Goal: Book appointment/travel/reservation

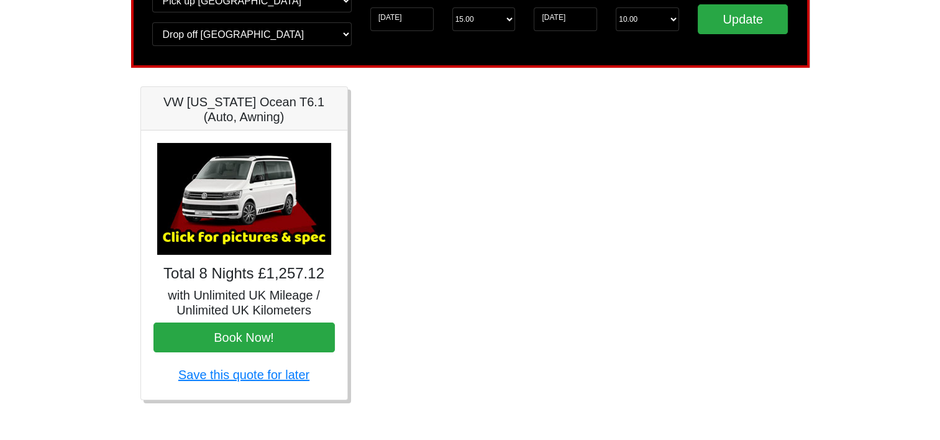
scroll to position [126, 0]
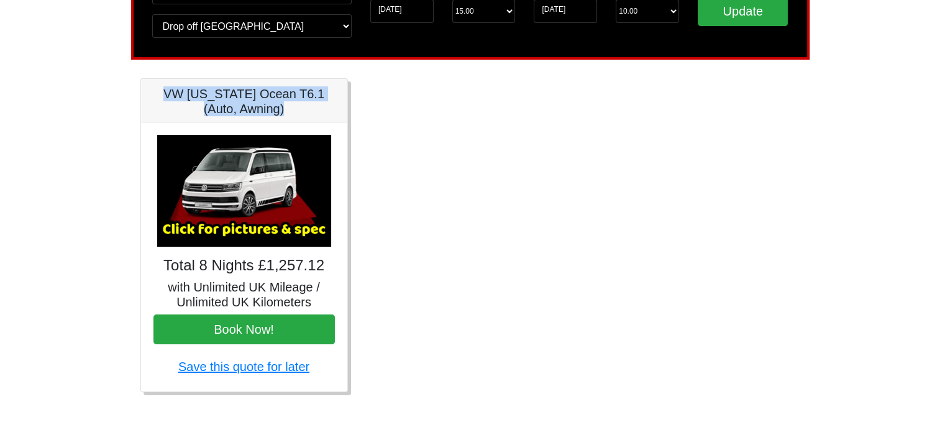
drag, startPoint x: 287, startPoint y: 115, endPoint x: 155, endPoint y: 90, distance: 134.7
click at [155, 90] on h5 "VW [US_STATE] Ocean T6.1 (Auto, Awning)" at bounding box center [245, 101] width 182 height 30
copy h5 "VW [US_STATE] Ocean T6.1 (Auto, Awning)"
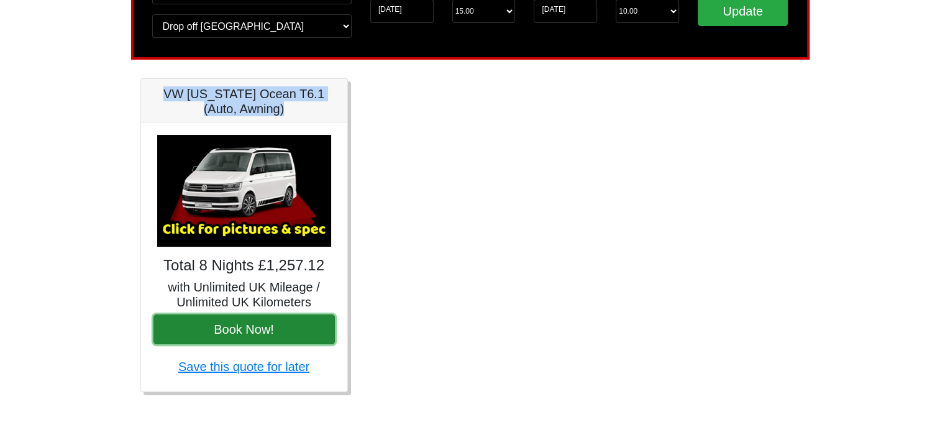
drag, startPoint x: 291, startPoint y: 329, endPoint x: 301, endPoint y: 336, distance: 12.4
click at [291, 329] on button "Book Now!" at bounding box center [245, 330] width 182 height 30
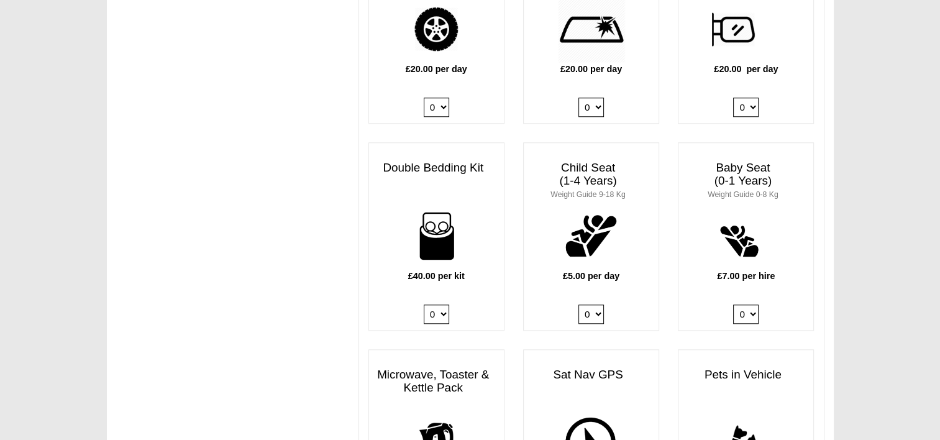
scroll to position [870, 0]
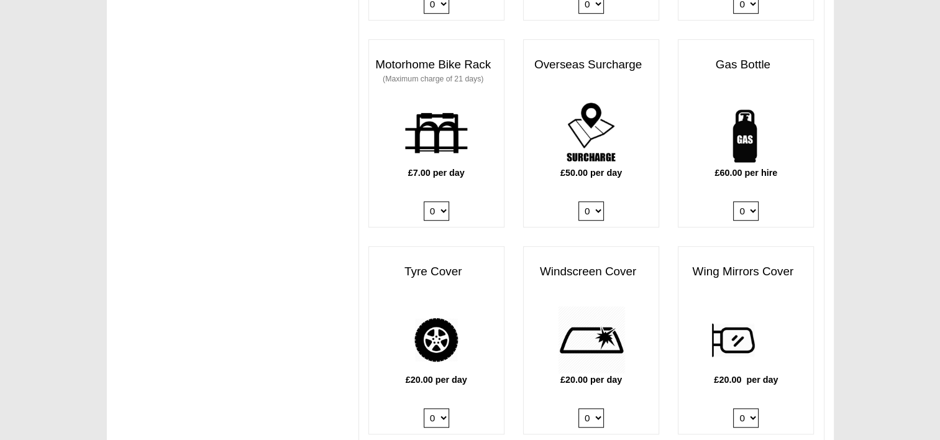
click at [748, 202] on select "0 1" at bounding box center [746, 210] width 25 height 19
select select "Gas Bottle x QTY 1 @ 60.00 GBP per hire."
click at [734, 201] on select "0 1" at bounding box center [746, 210] width 25 height 19
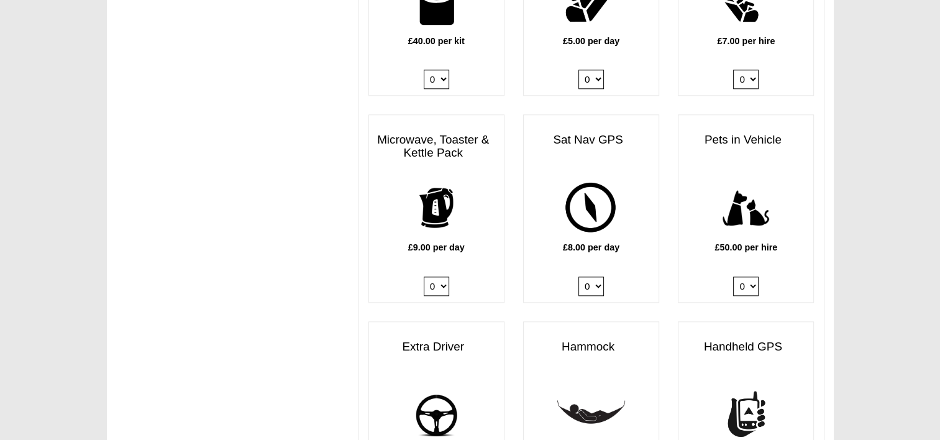
scroll to position [1243, 0]
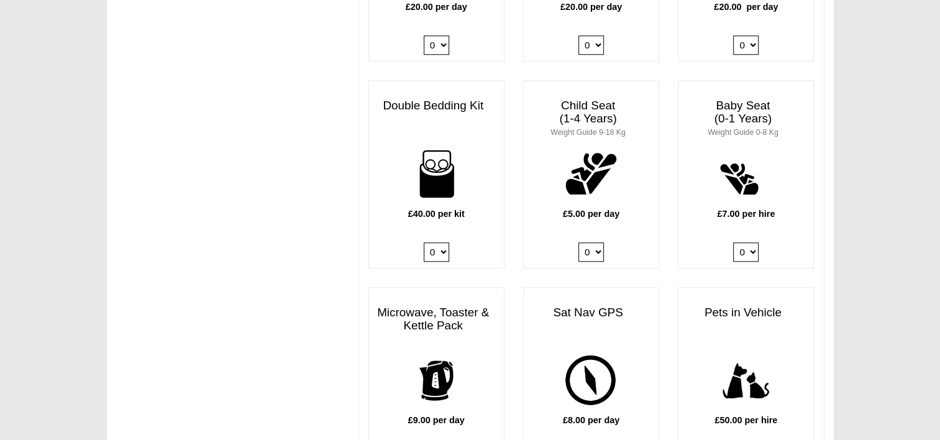
click at [441, 242] on select "0 1 2 3 4" at bounding box center [436, 251] width 25 height 19
select select "Double Bedding Kit x QTY 2 @ 40.00 GBP per kit."
click at [424, 242] on select "0 1 2 3 4" at bounding box center [436, 251] width 25 height 19
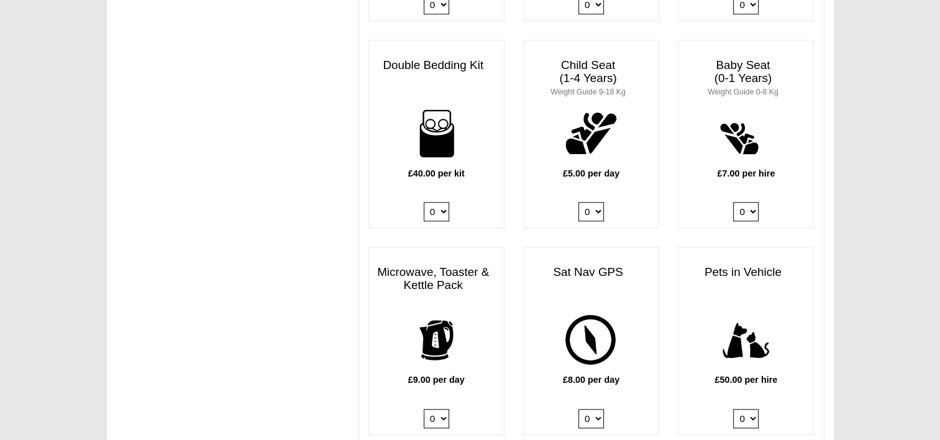
scroll to position [1305, 0]
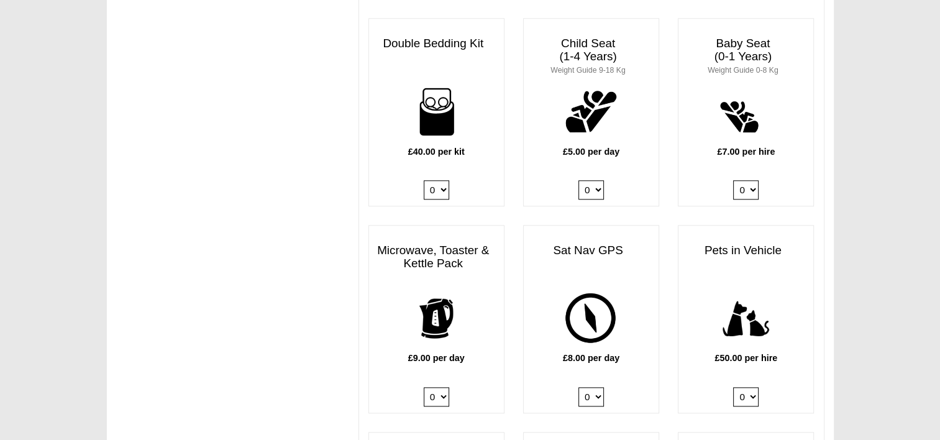
click at [589, 180] on select "0 1 2 3 4" at bounding box center [591, 189] width 25 height 19
select select "Child Seat (1-4 Years) x QTY 1 @ 5.00 GBP each."
click at [579, 180] on select "0 1 2 3 4" at bounding box center [591, 189] width 25 height 19
click at [431, 180] on select "0 1 2 3 4" at bounding box center [436, 189] width 25 height 19
select select
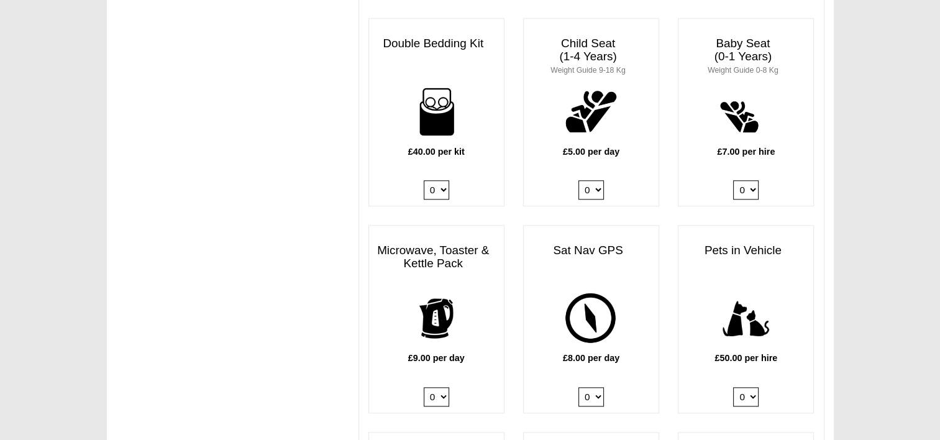
click at [424, 180] on select "0 1 2 3 4" at bounding box center [436, 189] width 25 height 19
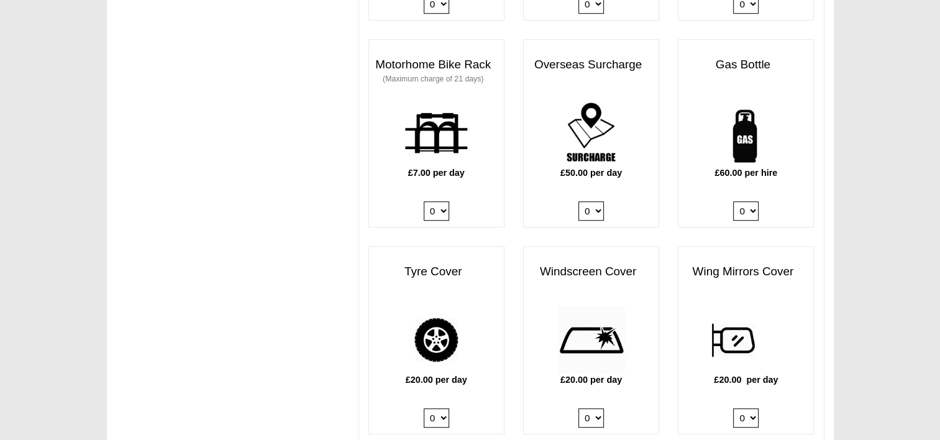
click at [743, 201] on select "0 1" at bounding box center [746, 210] width 25 height 19
select select
click at [734, 201] on select "0 1" at bounding box center [746, 210] width 25 height 19
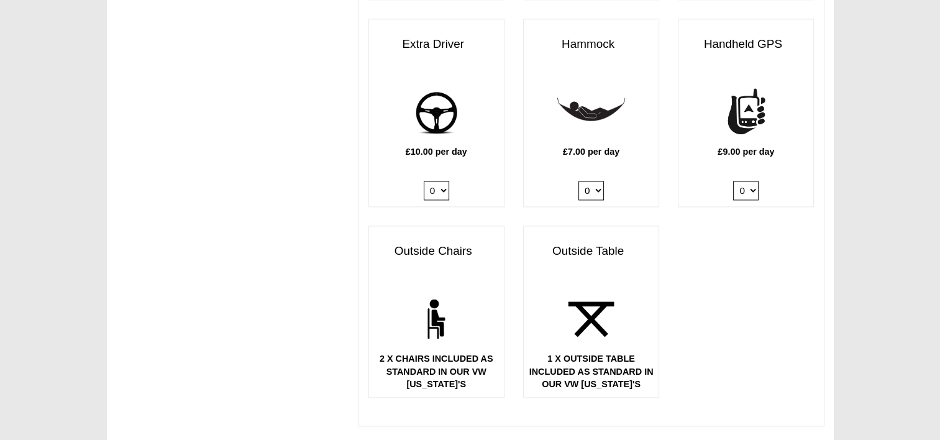
scroll to position [1803, 0]
